Goal: Task Accomplishment & Management: Manage account settings

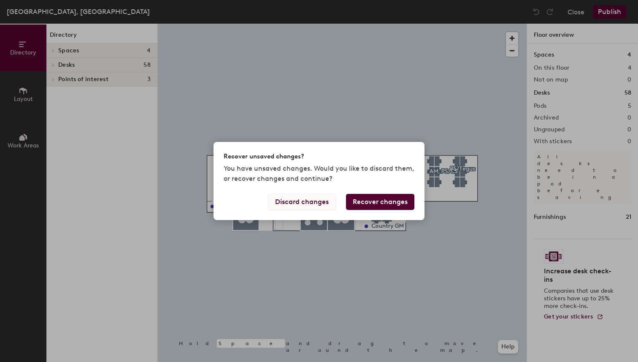
click at [308, 203] on button "Discard changes" at bounding box center [302, 202] width 68 height 16
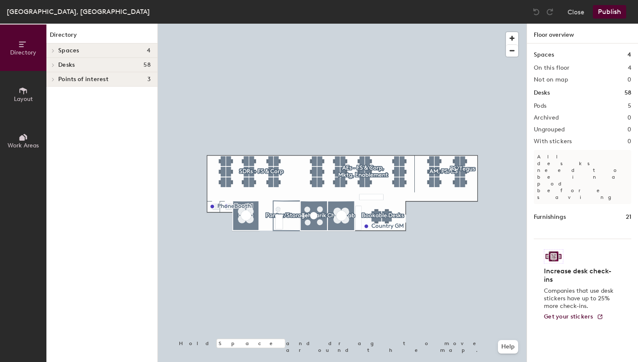
click at [204, 24] on div at bounding box center [342, 24] width 369 height 0
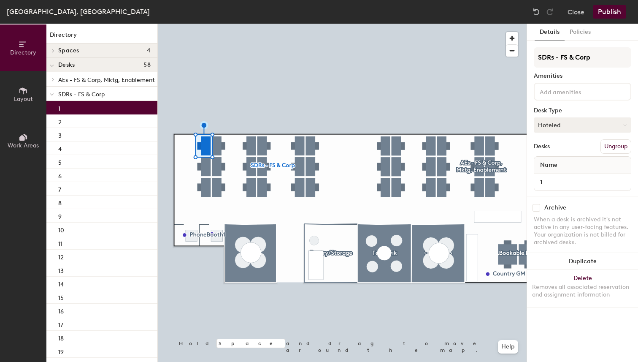
click at [564, 125] on button "Hoteled" at bounding box center [583, 124] width 98 height 15
click at [217, 24] on div at bounding box center [342, 24] width 369 height 0
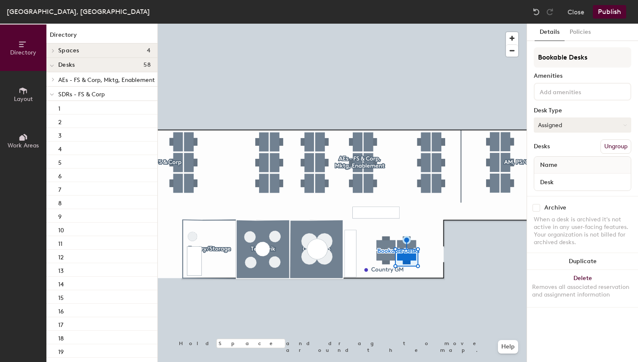
click at [555, 125] on button "Assigned" at bounding box center [583, 124] width 98 height 15
click at [552, 177] on div "Hoteled" at bounding box center [576, 176] width 84 height 13
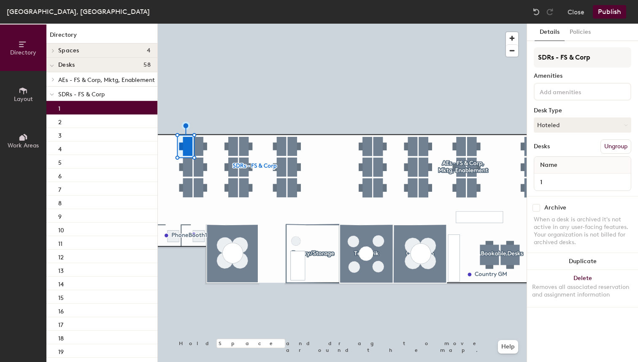
click at [615, 14] on button "Publish" at bounding box center [609, 12] width 33 height 14
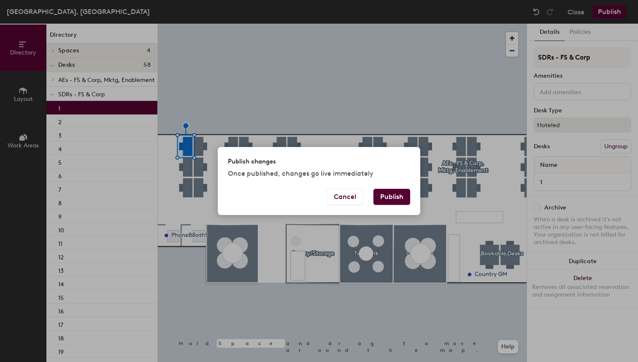
click at [397, 199] on button "Publish" at bounding box center [392, 197] width 37 height 16
